Goal: Transaction & Acquisition: Purchase product/service

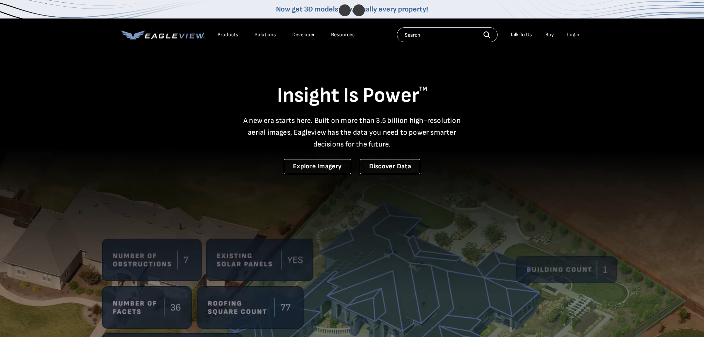
click at [571, 38] on div "Login" at bounding box center [573, 34] width 12 height 7
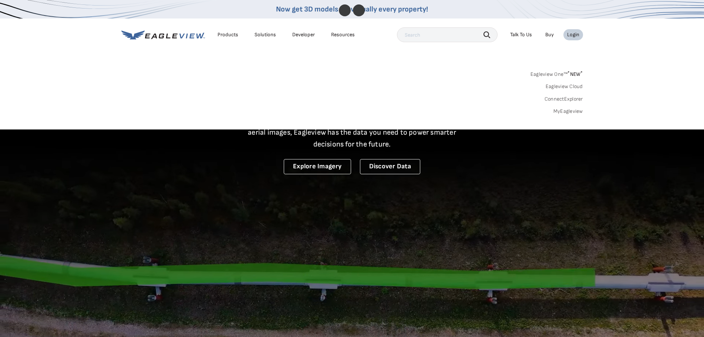
click at [570, 111] on link "MyEagleview" at bounding box center [568, 111] width 30 height 7
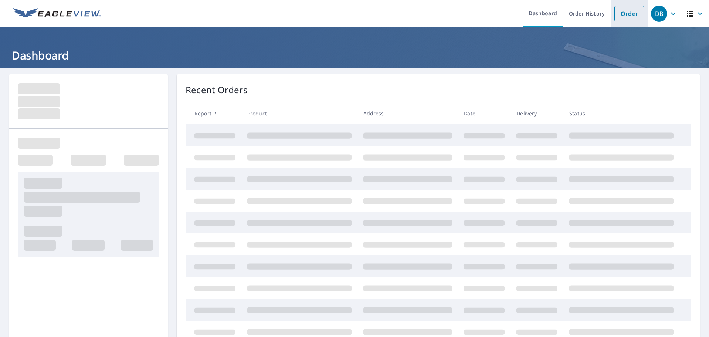
click at [625, 15] on link "Order" at bounding box center [630, 14] width 30 height 16
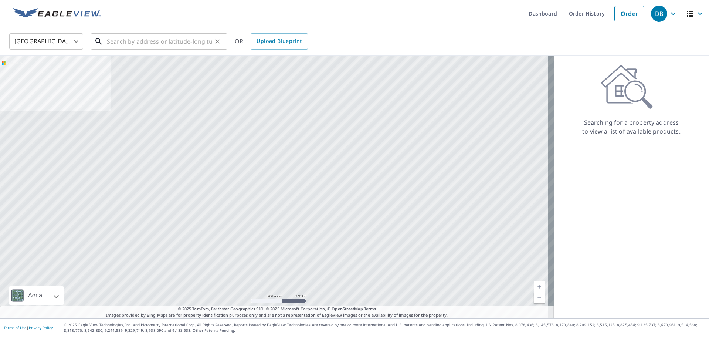
click at [201, 39] on input "text" at bounding box center [159, 41] width 105 height 21
paste input "[STREET_ADDRESS]"
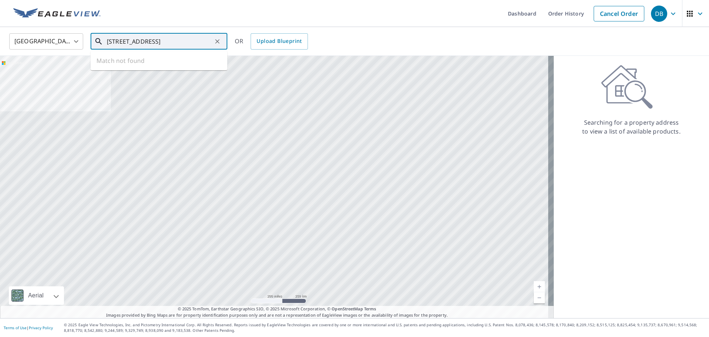
scroll to position [0, 4]
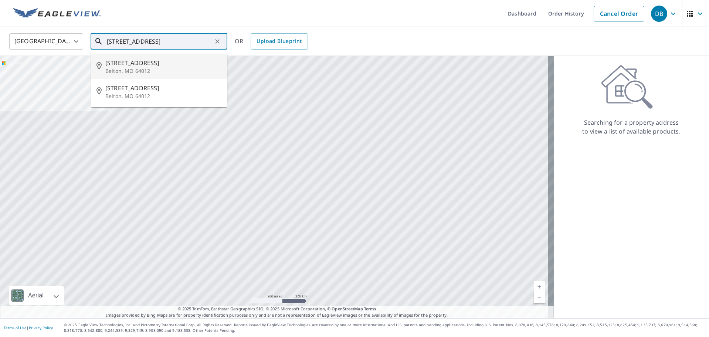
click at [153, 62] on span "[STREET_ADDRESS]" at bounding box center [163, 62] width 116 height 9
type input "[STREET_ADDRESS]"
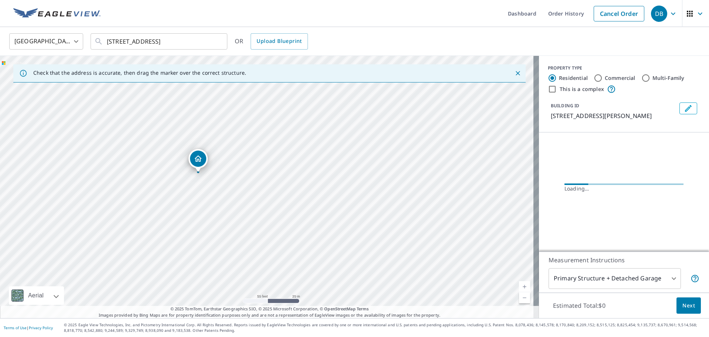
drag, startPoint x: 220, startPoint y: 189, endPoint x: 372, endPoint y: 159, distance: 154.9
click at [372, 158] on div "19006 S Ash St Belton, MO 64012" at bounding box center [269, 187] width 539 height 262
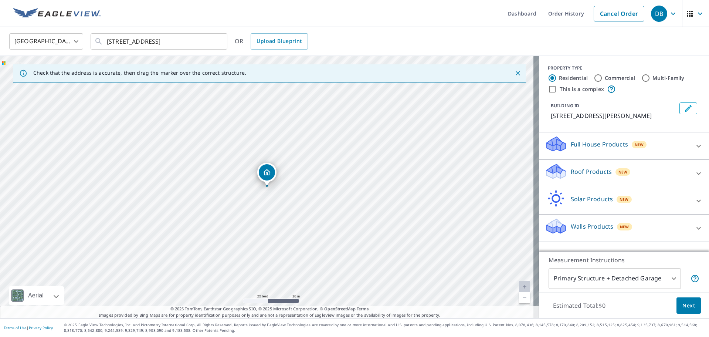
click at [667, 226] on div "Walls Products New" at bounding box center [617, 227] width 145 height 21
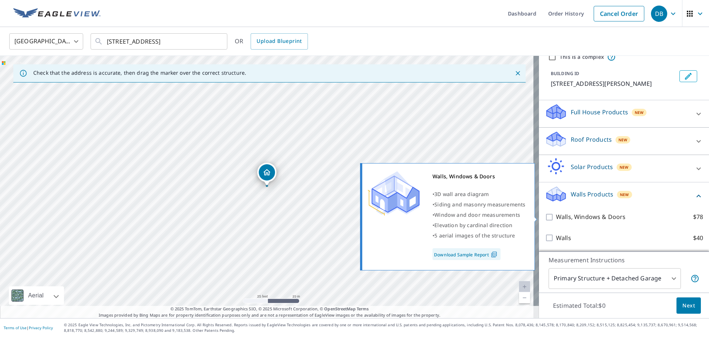
click at [625, 217] on label "Walls, Windows & Doors $78" at bounding box center [629, 216] width 147 height 9
click at [556, 217] on input "Walls, Windows & Doors $78" at bounding box center [550, 217] width 11 height 9
checkbox input "true"
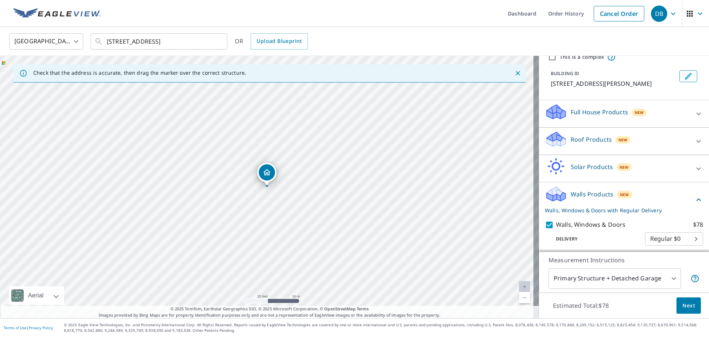
click at [683, 311] on button "Next" at bounding box center [689, 305] width 24 height 17
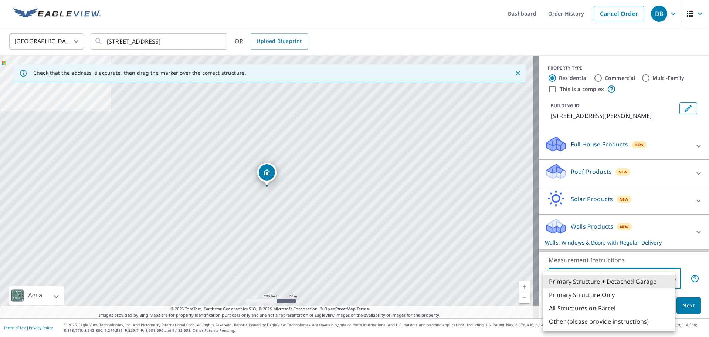
click at [646, 274] on body "DB DB Dashboard Order History Cancel Order DB United States US ​ 19006 S Ash St…" at bounding box center [354, 168] width 709 height 337
click at [609, 294] on li "Primary Structure Only" at bounding box center [609, 294] width 132 height 13
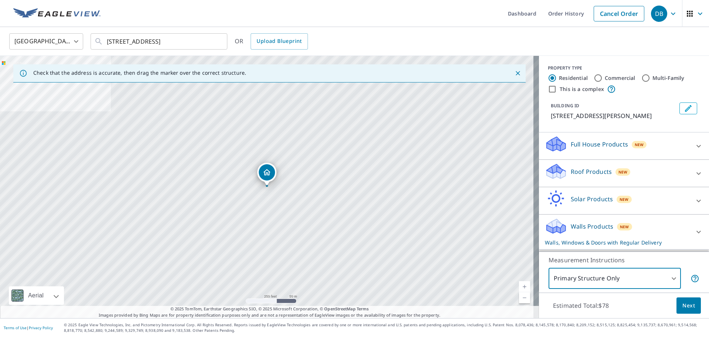
click at [619, 277] on body "DB DB Dashboard Order History Cancel Order DB United States US ​ 19006 S Ash St…" at bounding box center [354, 168] width 709 height 337
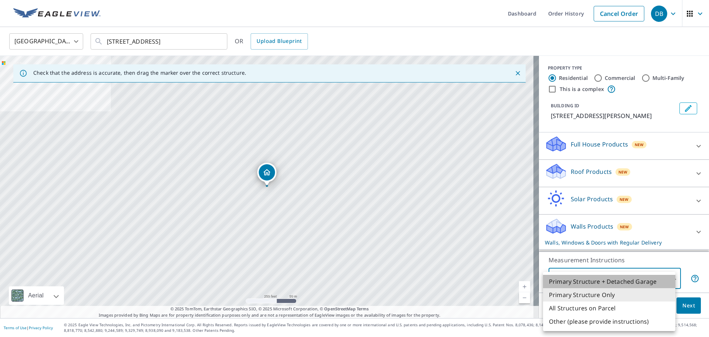
click at [615, 285] on li "Primary Structure + Detached Garage" at bounding box center [609, 281] width 132 height 13
type input "1"
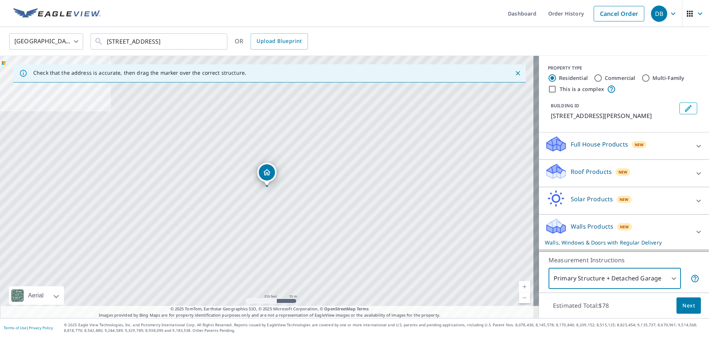
click at [686, 301] on span "Next" at bounding box center [689, 305] width 13 height 9
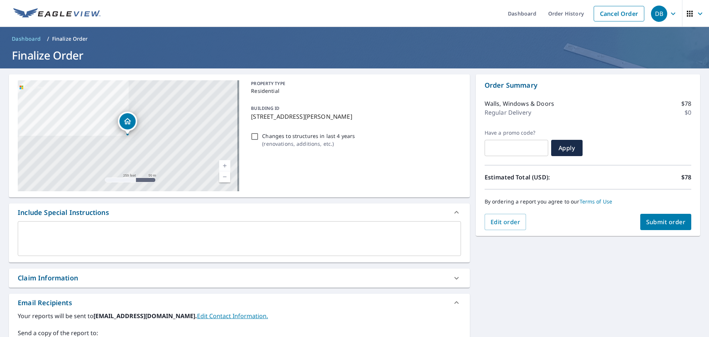
click at [663, 225] on button "Submit order" at bounding box center [665, 222] width 51 height 16
checkbox input "true"
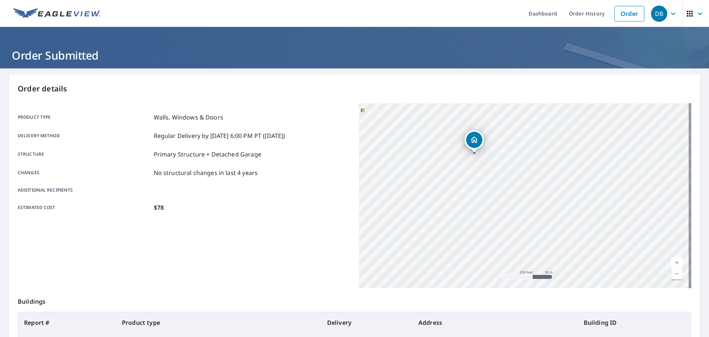
drag, startPoint x: 453, startPoint y: 187, endPoint x: 404, endPoint y: 177, distance: 50.0
click at [399, 177] on div "19006 S Ash St Belton, MO 64012" at bounding box center [525, 195] width 332 height 185
drag, startPoint x: 489, startPoint y: 207, endPoint x: 596, endPoint y: 277, distance: 127.6
click at [585, 276] on div "19006 S Ash St Belton, MO 64012" at bounding box center [525, 195] width 332 height 185
drag, startPoint x: 476, startPoint y: 175, endPoint x: 541, endPoint y: 227, distance: 83.9
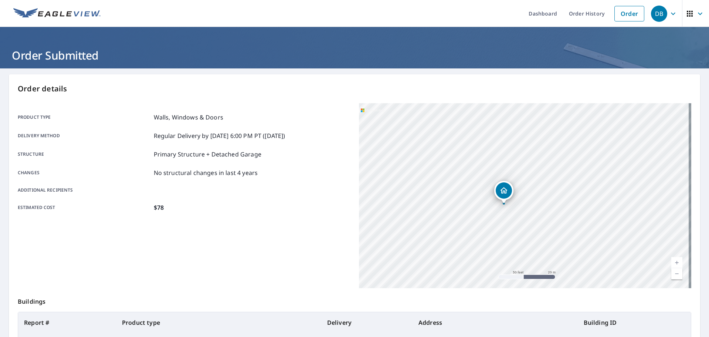
click at [541, 227] on div "19006 S Ash St Belton, MO 64012" at bounding box center [525, 195] width 332 height 185
drag, startPoint x: 508, startPoint y: 211, endPoint x: 508, endPoint y: 205, distance: 5.9
click at [508, 205] on div "19006 S Ash St Belton, MO 64012" at bounding box center [525, 195] width 332 height 185
drag, startPoint x: 503, startPoint y: 191, endPoint x: 507, endPoint y: 194, distance: 5.3
click at [507, 194] on div "Dropped pin, building 1, Residential property, 19006 S Ash St Belton, MO 64012" at bounding box center [515, 186] width 16 height 16
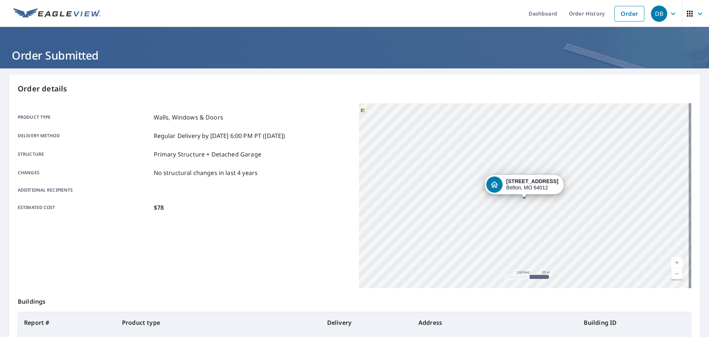
click at [498, 185] on icon "Dropped pin, building 1, Residential property, 19006 S Ash St Belton, MO 64012" at bounding box center [494, 184] width 7 height 6
drag, startPoint x: 519, startPoint y: 184, endPoint x: 519, endPoint y: 162, distance: 21.5
click at [521, 170] on icon "Dropped pin, building 1, Residential property, 19006 S Ash St Belton, MO 64012" at bounding box center [524, 173] width 7 height 6
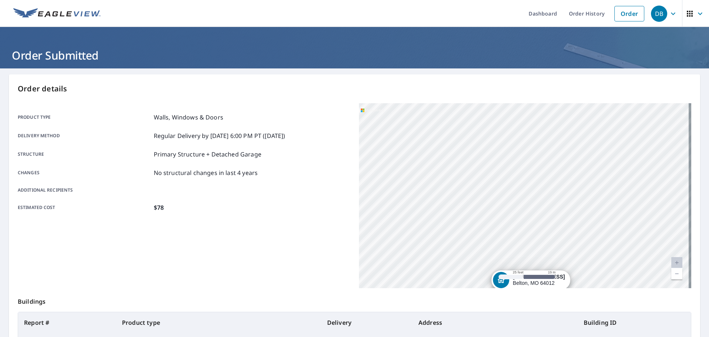
drag, startPoint x: 532, startPoint y: 214, endPoint x: 514, endPoint y: 115, distance: 99.9
click at [514, 116] on div "19006 S Ash St Belton, MO 64012" at bounding box center [525, 195] width 332 height 185
click at [515, 181] on strong "19006 S Ash St" at bounding box center [522, 179] width 52 height 6
drag, startPoint x: 520, startPoint y: 183, endPoint x: 507, endPoint y: 171, distance: 17.5
click at [507, 171] on icon "Dropped pin, building 1, Residential property, 19006 S Ash St Belton, MO 64012" at bounding box center [511, 169] width 9 height 9
